Goal: Information Seeking & Learning: Understand process/instructions

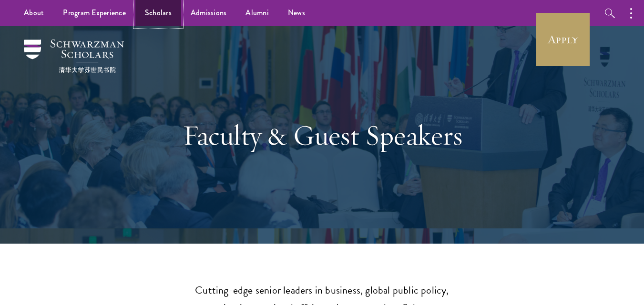
click at [151, 7] on link "Scholars" at bounding box center [158, 13] width 46 height 26
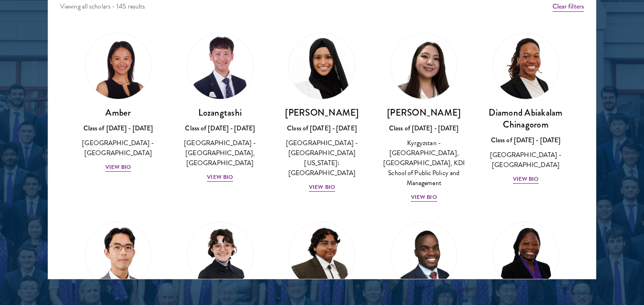
scroll to position [1268, 0]
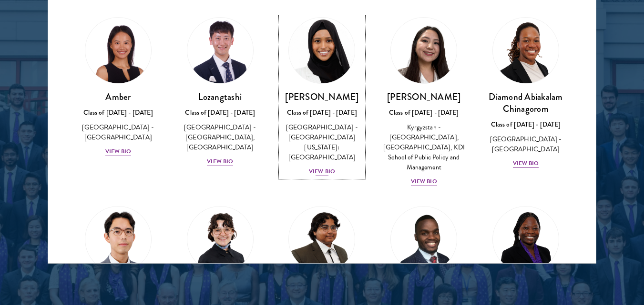
click at [325, 167] on div "View Bio" at bounding box center [322, 171] width 26 height 9
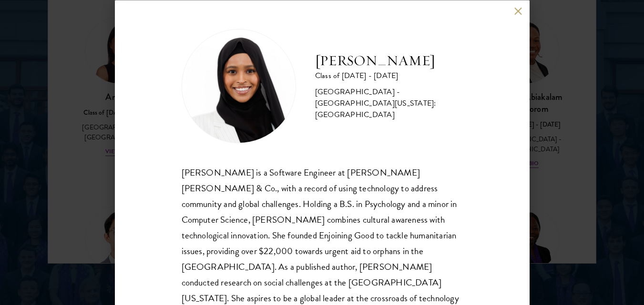
scroll to position [4, 0]
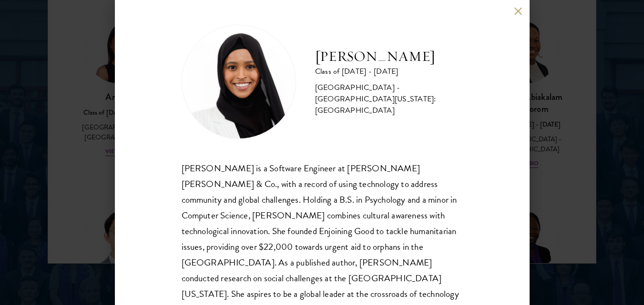
click at [516, 12] on button at bounding box center [518, 11] width 8 height 8
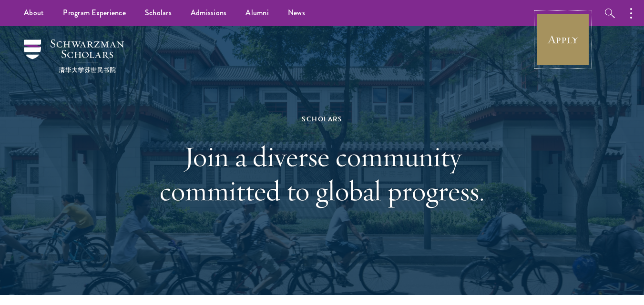
click at [561, 44] on link "Apply" at bounding box center [562, 39] width 53 height 53
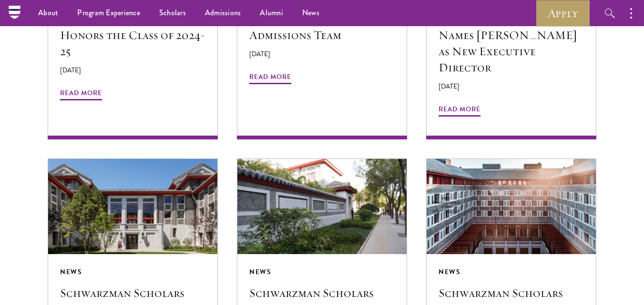
scroll to position [781, 0]
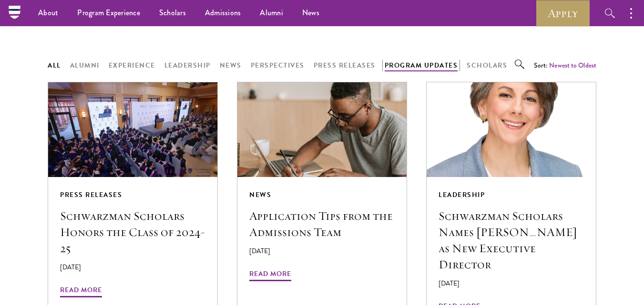
click at [445, 64] on button "Program Updates" at bounding box center [421, 66] width 73 height 12
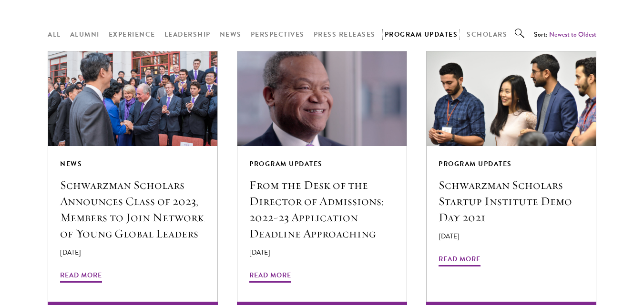
scroll to position [847, 0]
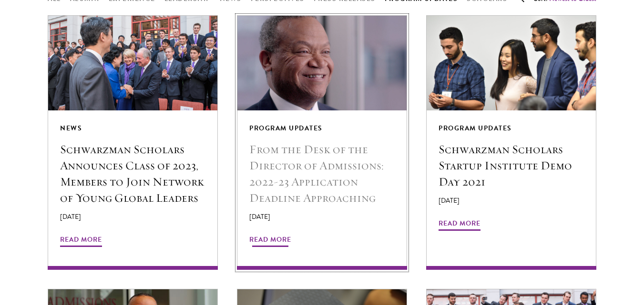
click at [274, 236] on span "Read More" at bounding box center [270, 241] width 42 height 15
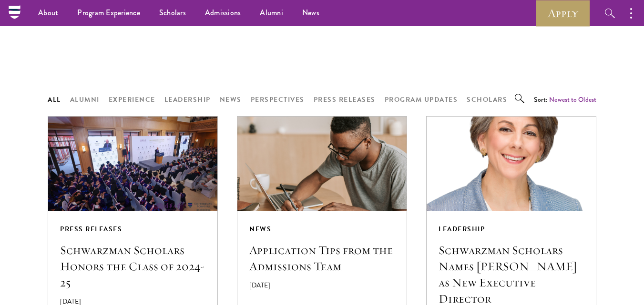
scroll to position [741, 0]
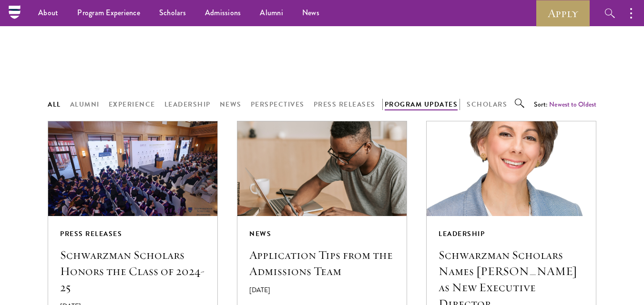
click at [426, 103] on button "Program Updates" at bounding box center [421, 105] width 73 height 12
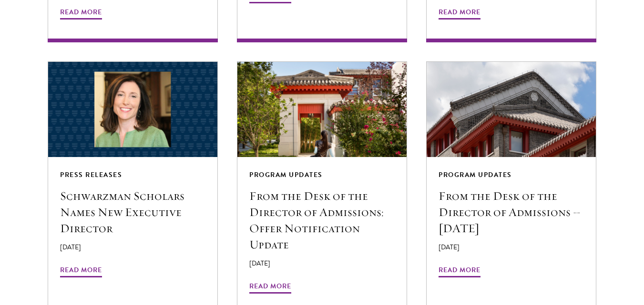
scroll to position [1370, 0]
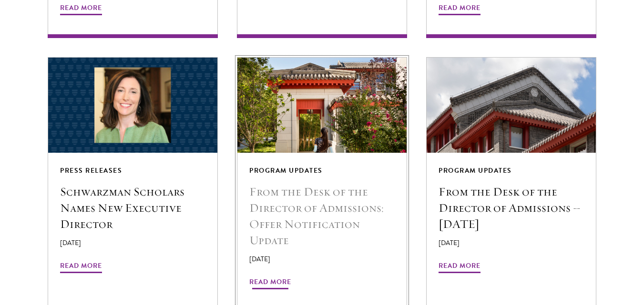
click at [279, 276] on span "Read More" at bounding box center [270, 283] width 42 height 15
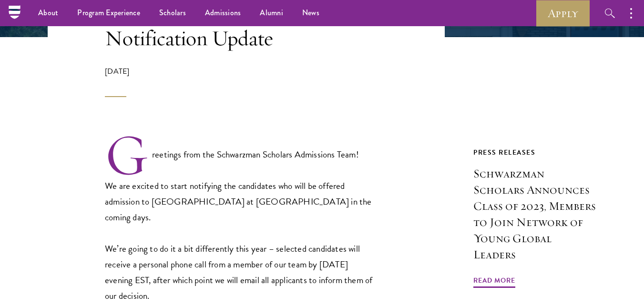
scroll to position [320, 0]
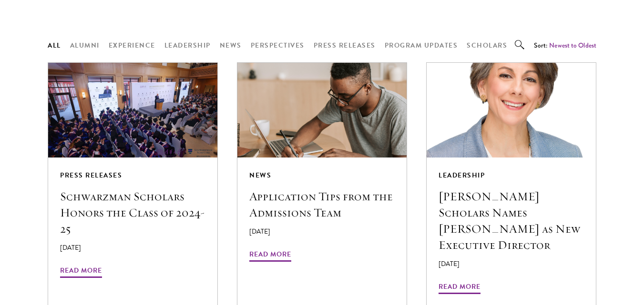
scroll to position [842, 0]
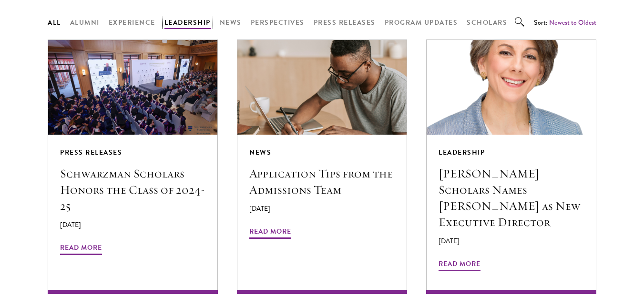
click at [173, 17] on button "Leadership" at bounding box center [187, 23] width 46 height 12
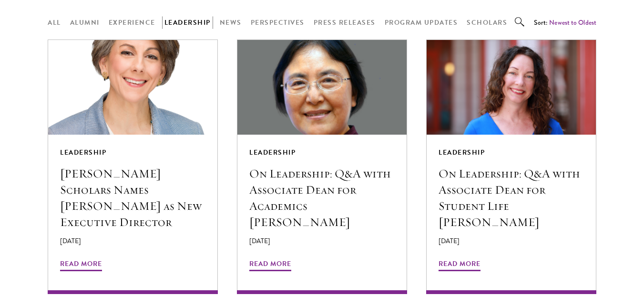
click at [173, 17] on button "Leadership" at bounding box center [187, 23] width 46 height 12
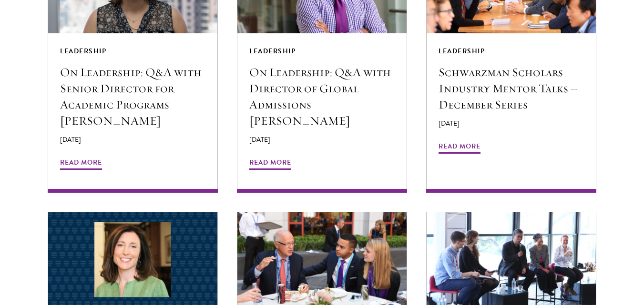
scroll to position [1501, 0]
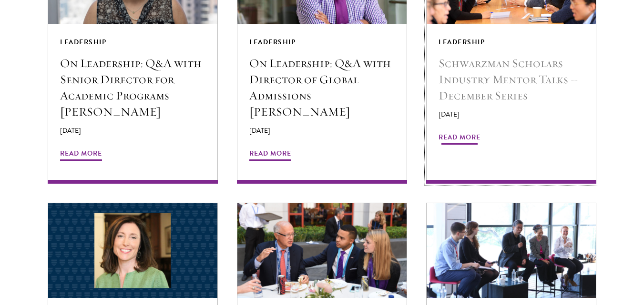
click at [462, 132] on span "Read More" at bounding box center [459, 139] width 42 height 15
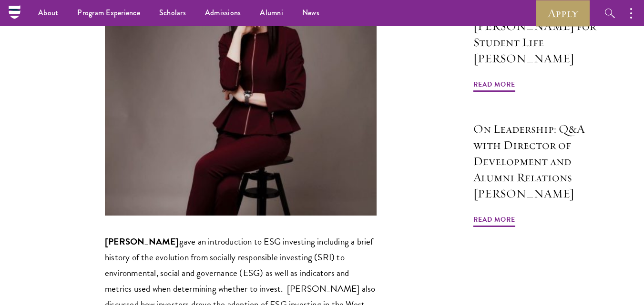
scroll to position [2379, 0]
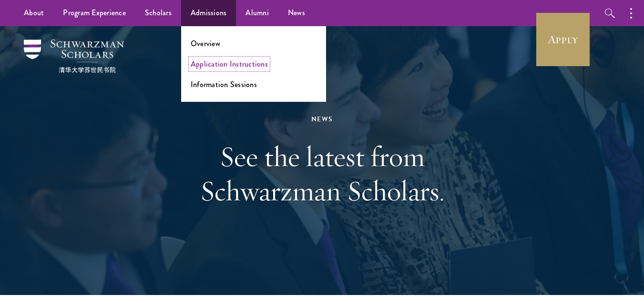
click at [208, 66] on link "Application Instructions" at bounding box center [229, 64] width 77 height 11
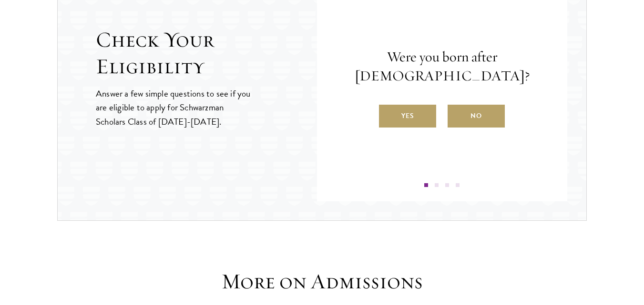
scroll to position [1077, 0]
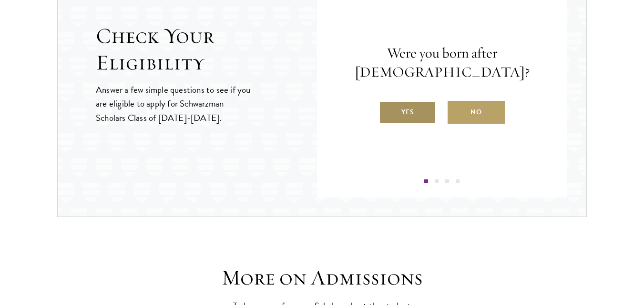
click at [402, 117] on label "Yes" at bounding box center [407, 112] width 57 height 23
click at [387, 111] on input "Yes" at bounding box center [383, 106] width 9 height 9
click at [412, 123] on label "Yes" at bounding box center [407, 112] width 57 height 23
click at [387, 111] on input "Yes" at bounding box center [383, 106] width 9 height 9
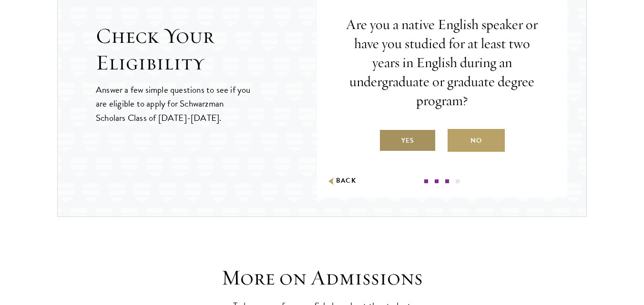
click at [409, 139] on label "Yes" at bounding box center [407, 140] width 57 height 23
click at [387, 139] on input "Yes" at bounding box center [383, 135] width 9 height 9
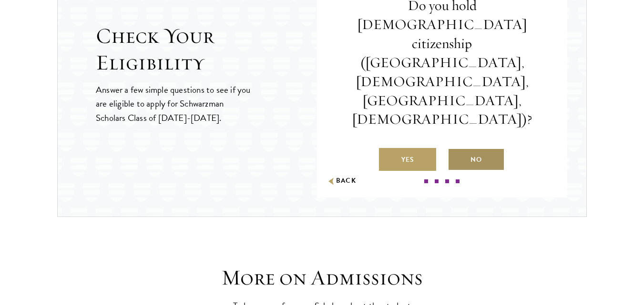
click at [457, 148] on label "No" at bounding box center [475, 159] width 57 height 23
click at [456, 150] on input "No" at bounding box center [451, 154] width 9 height 9
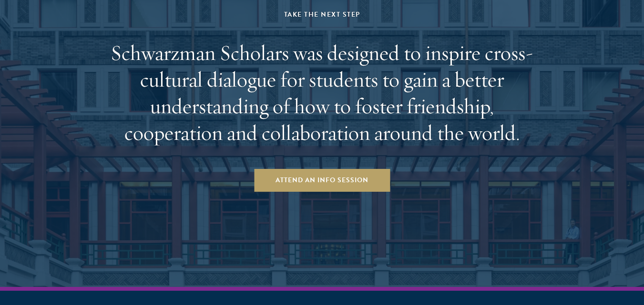
scroll to position [1936, 0]
